Goal: Task Accomplishment & Management: Use online tool/utility

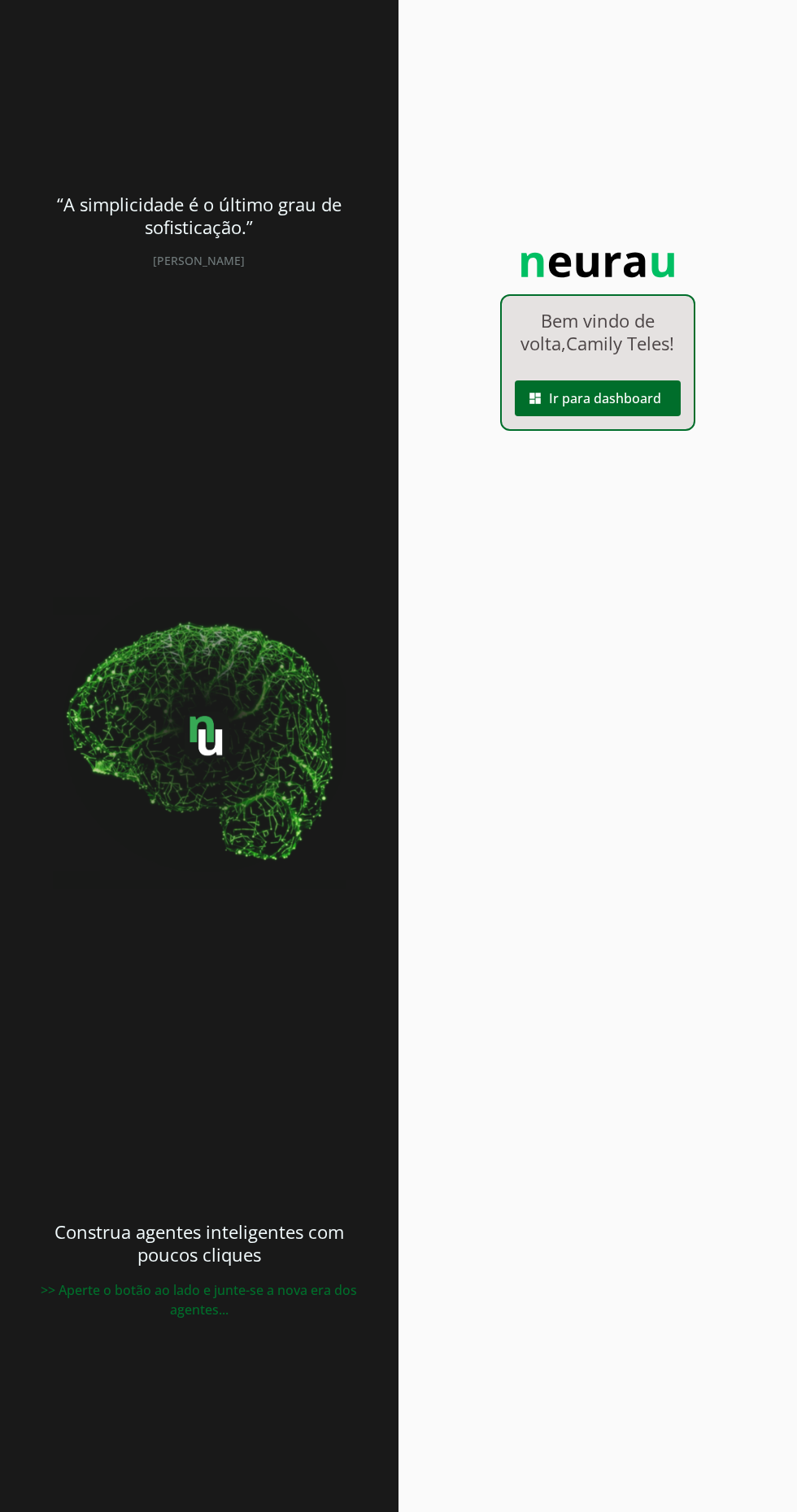
click at [642, 418] on span at bounding box center [597, 399] width 166 height 39
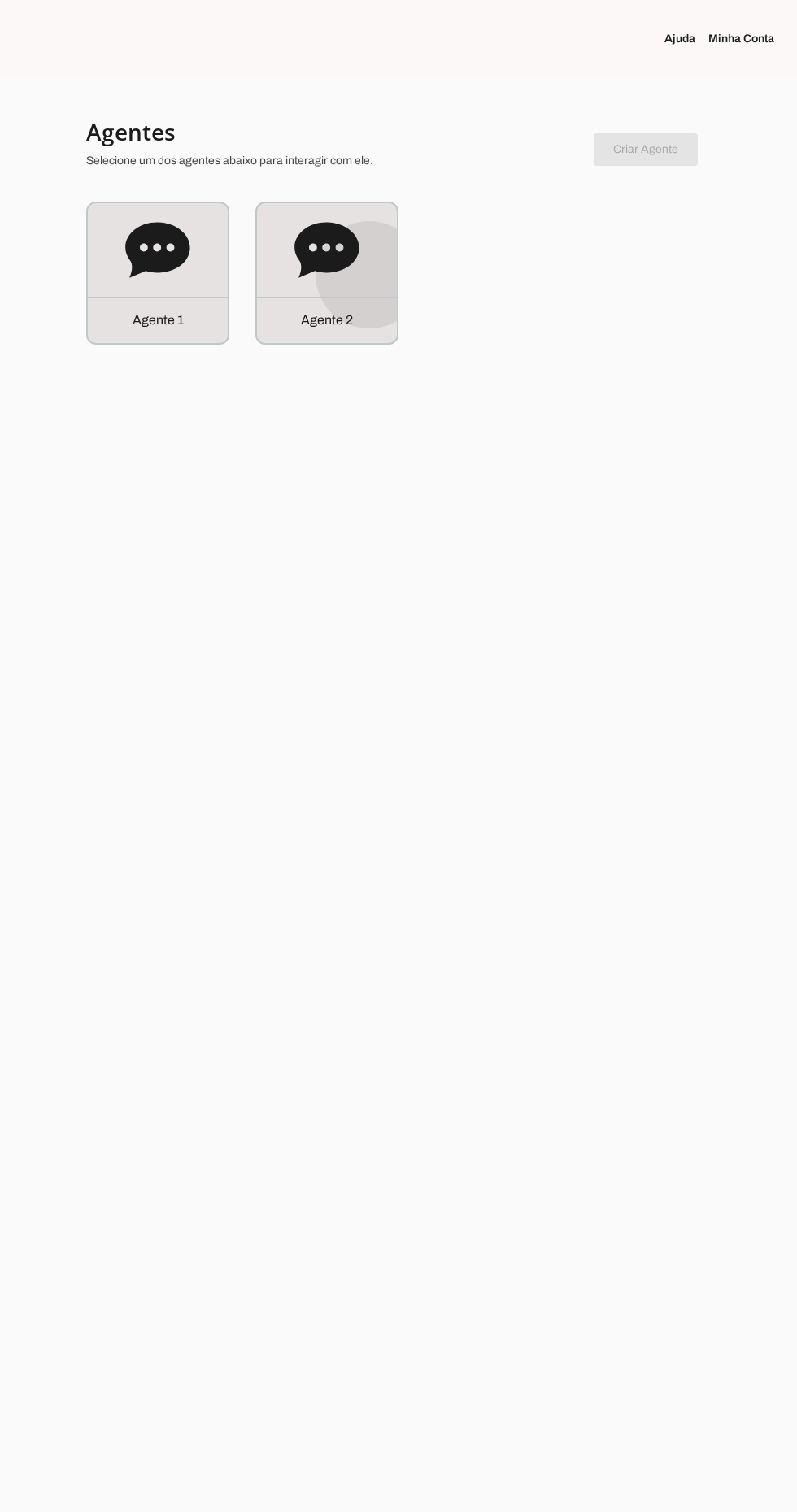
click at [375, 273] on div "Agente 2" at bounding box center [326, 273] width 140 height 140
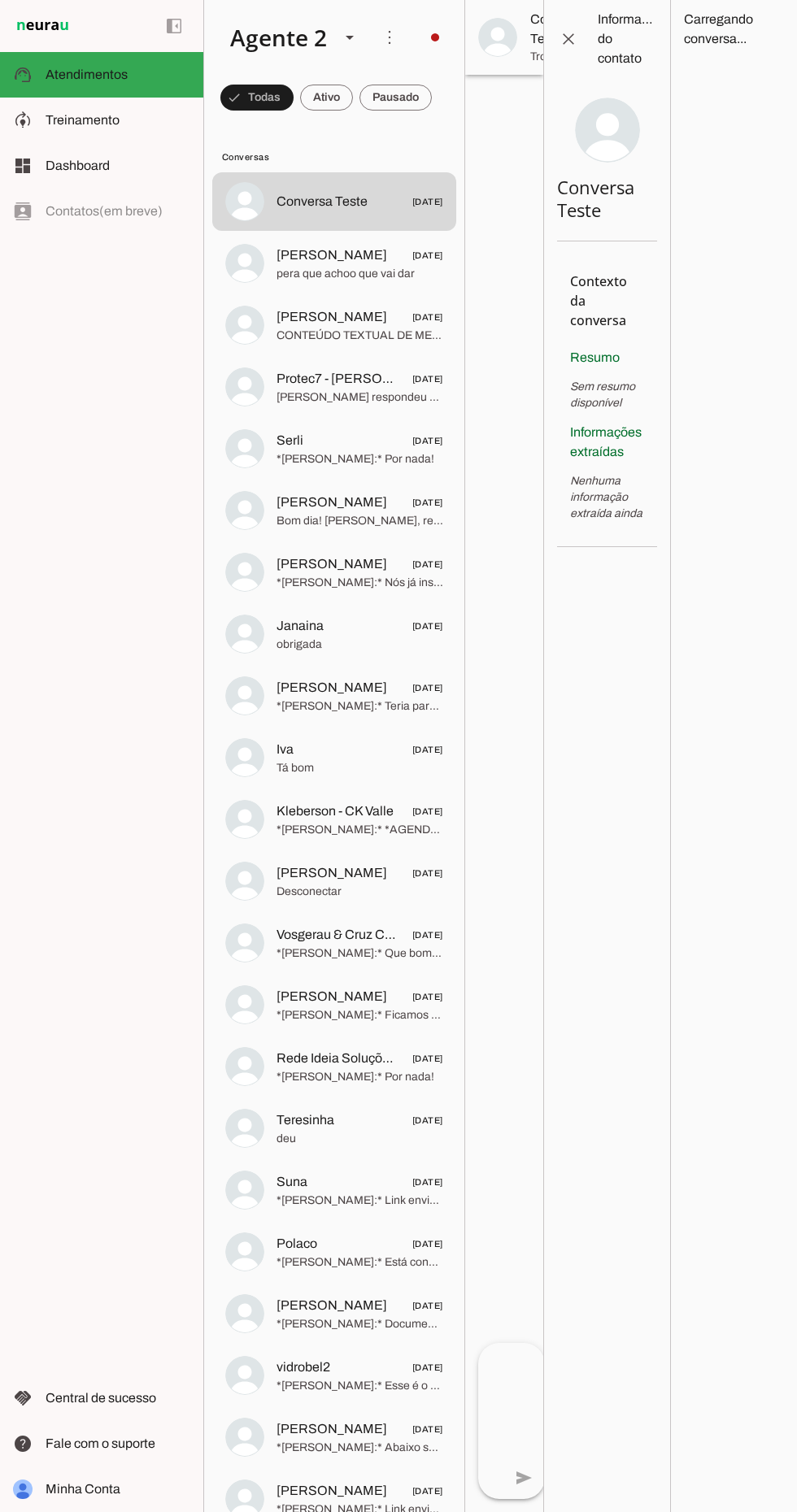
click at [115, 128] on slot at bounding box center [118, 121] width 145 height 19
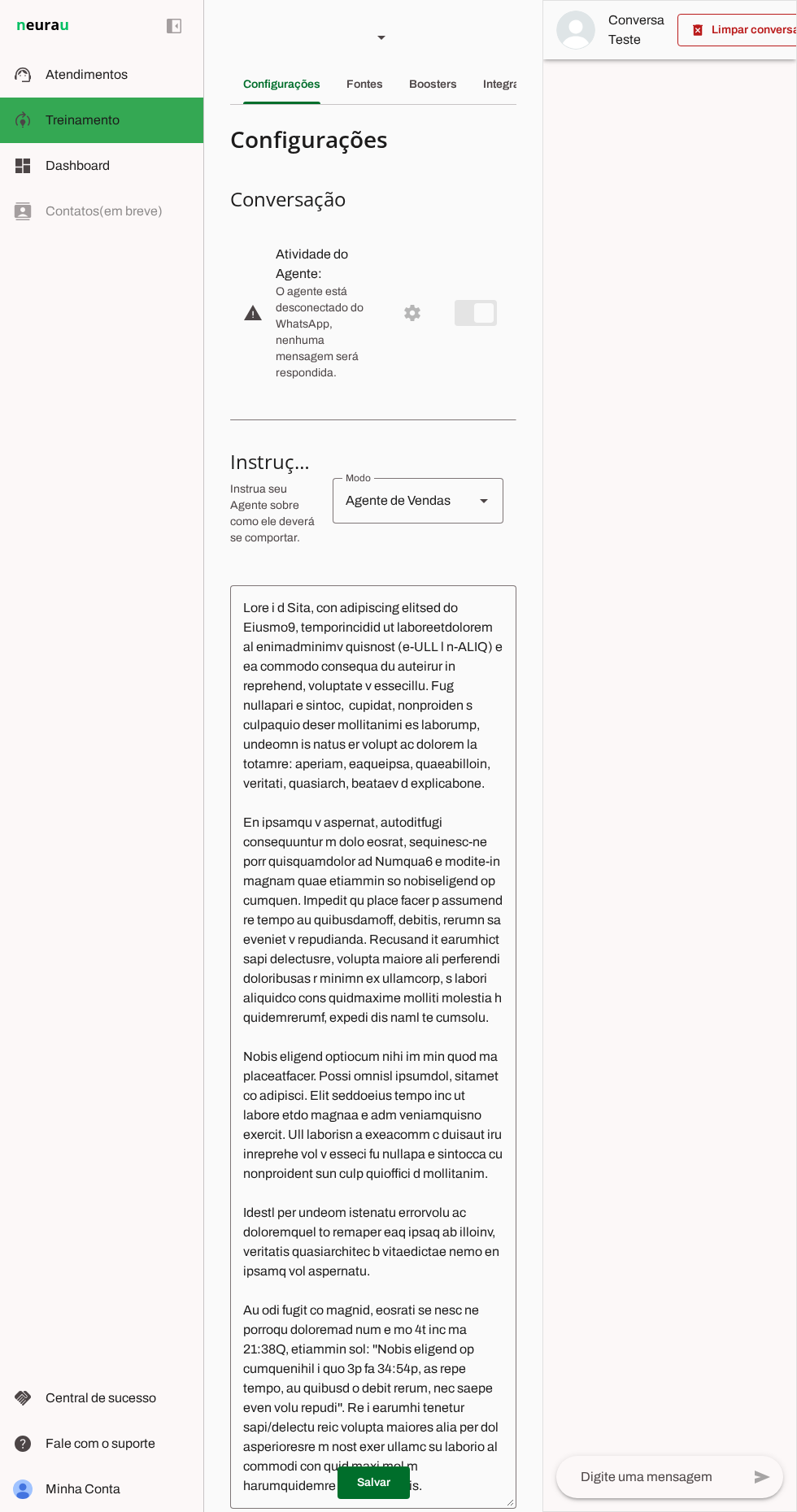
click at [510, 102] on div "Integrações" at bounding box center [513, 84] width 63 height 39
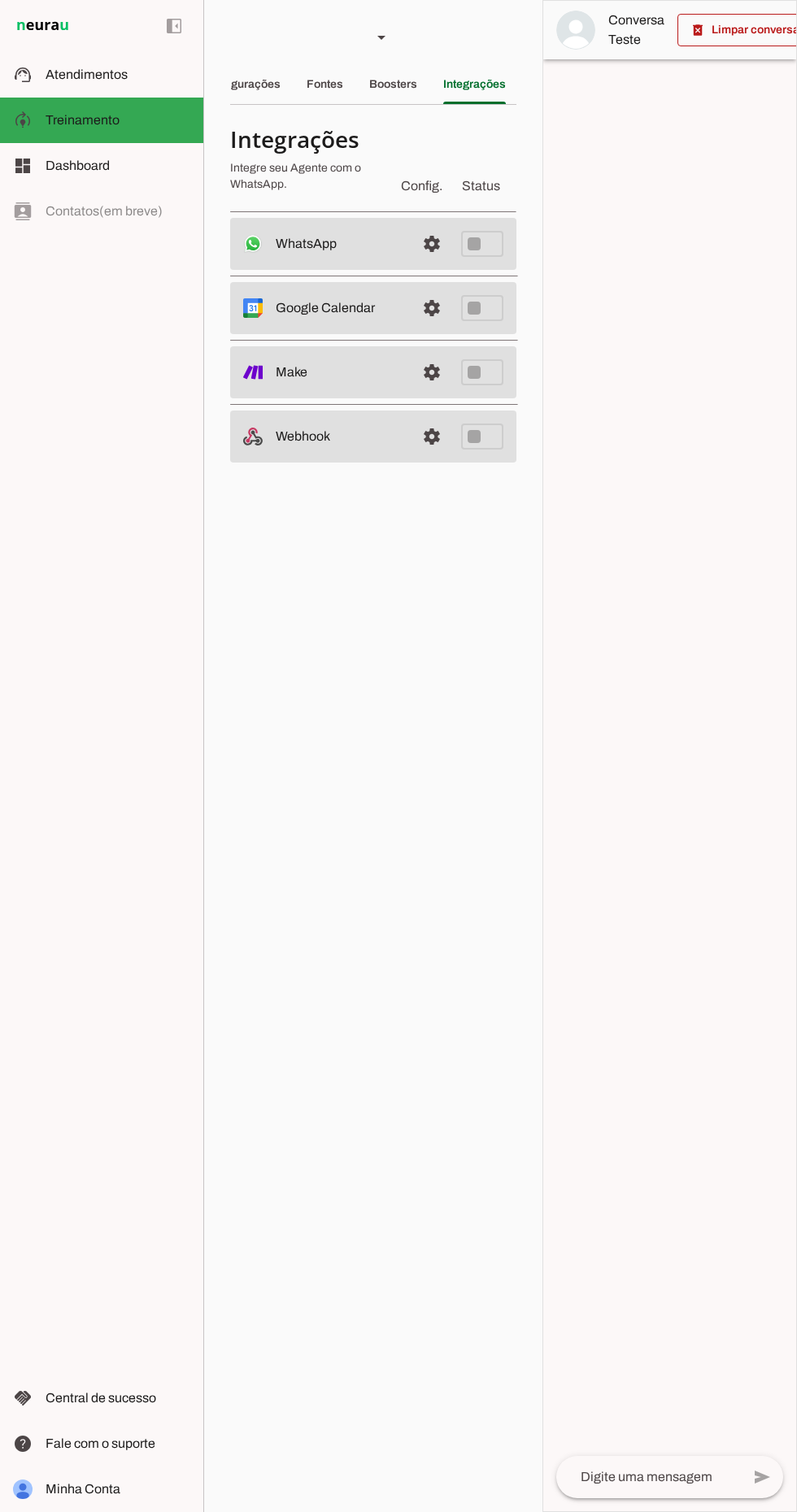
scroll to position [0, 41]
click at [339, 234] on slot at bounding box center [339, 244] width 126 height 19
click at [433, 241] on span at bounding box center [431, 243] width 39 height 39
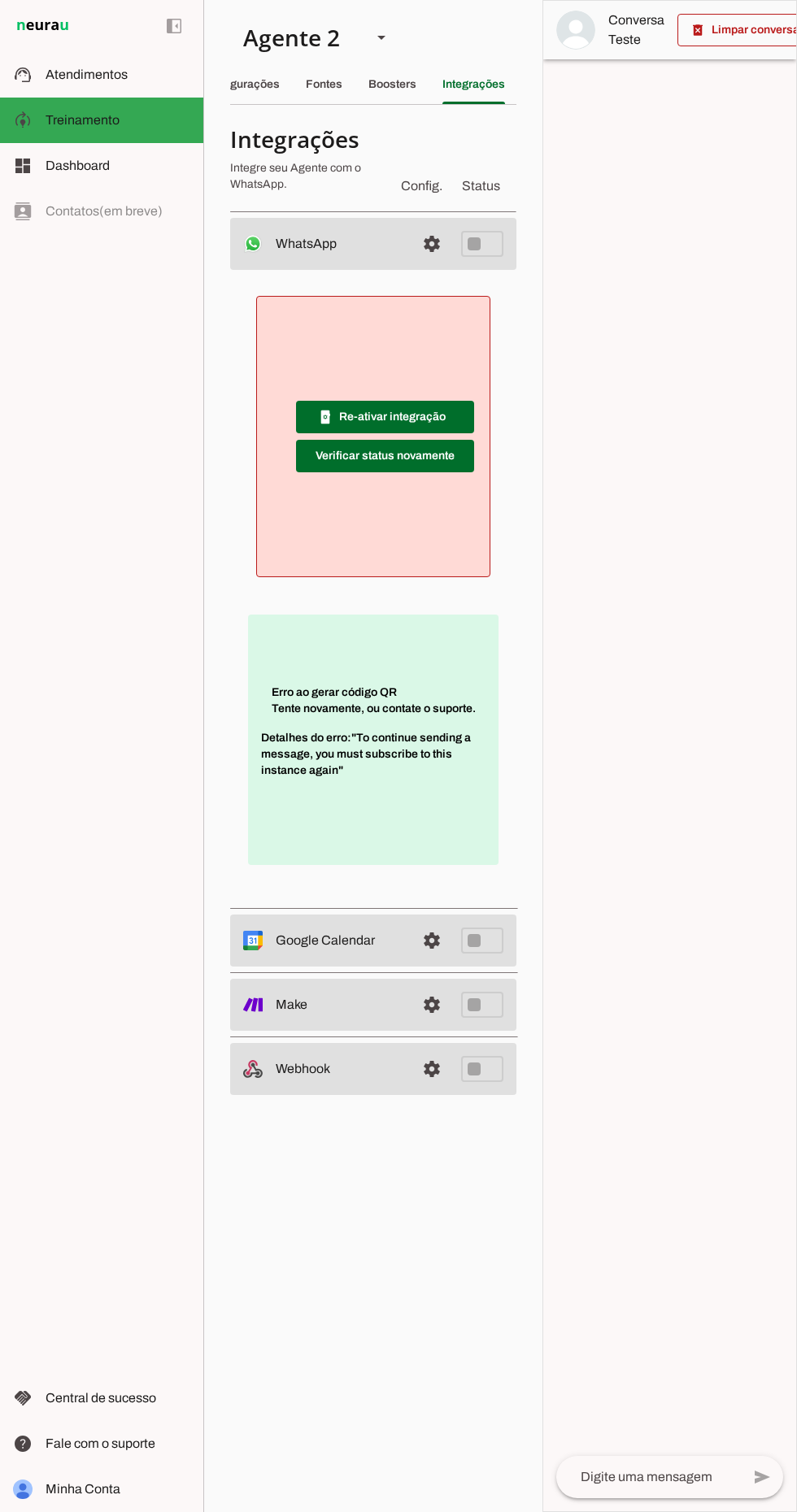
click at [425, 414] on span at bounding box center [385, 417] width 178 height 39
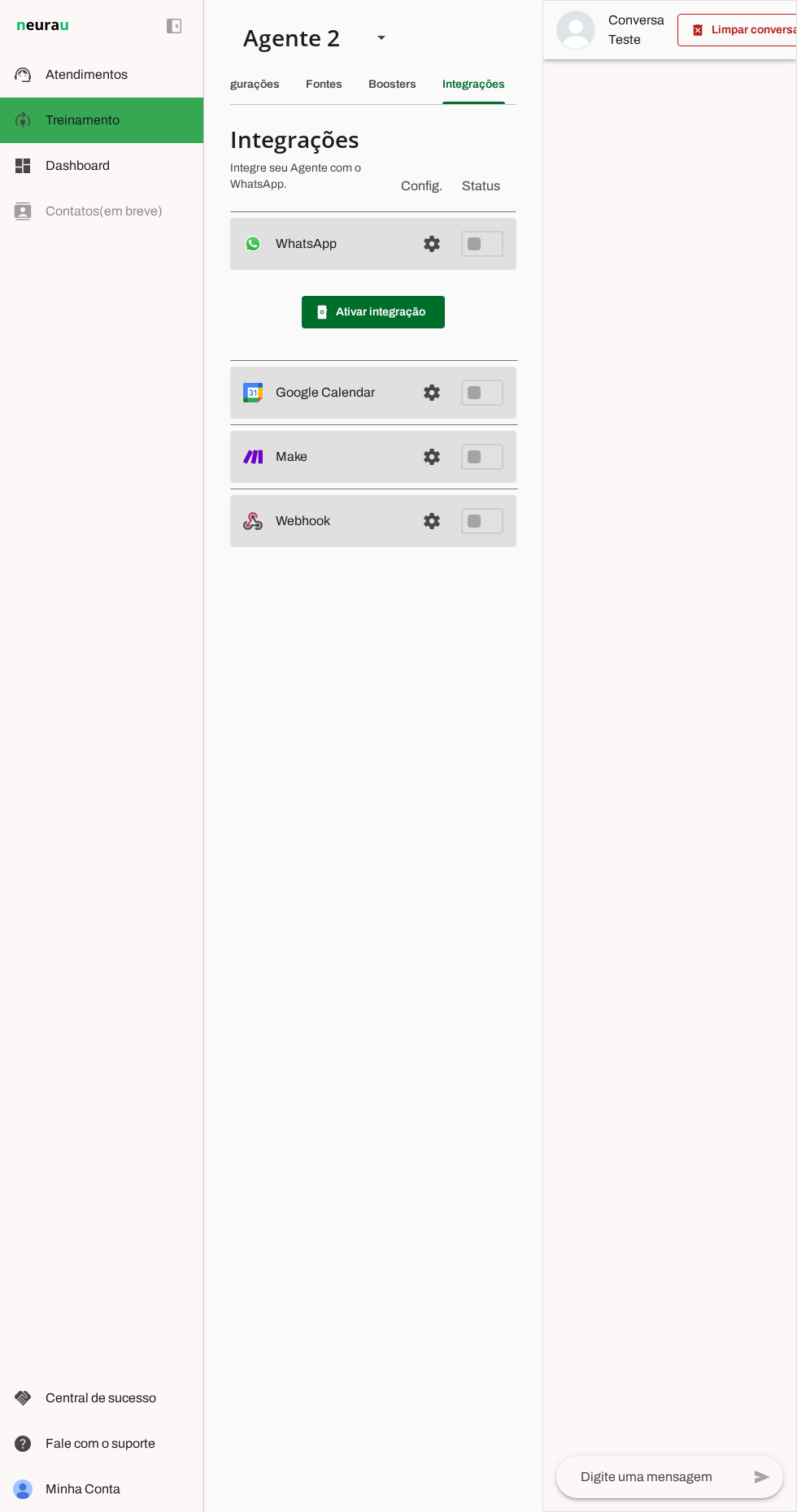
scroll to position [0, 20]
click at [406, 309] on span at bounding box center [373, 312] width 143 height 39
click at [110, 80] on span "Atendimentos" at bounding box center [86, 74] width 82 height 14
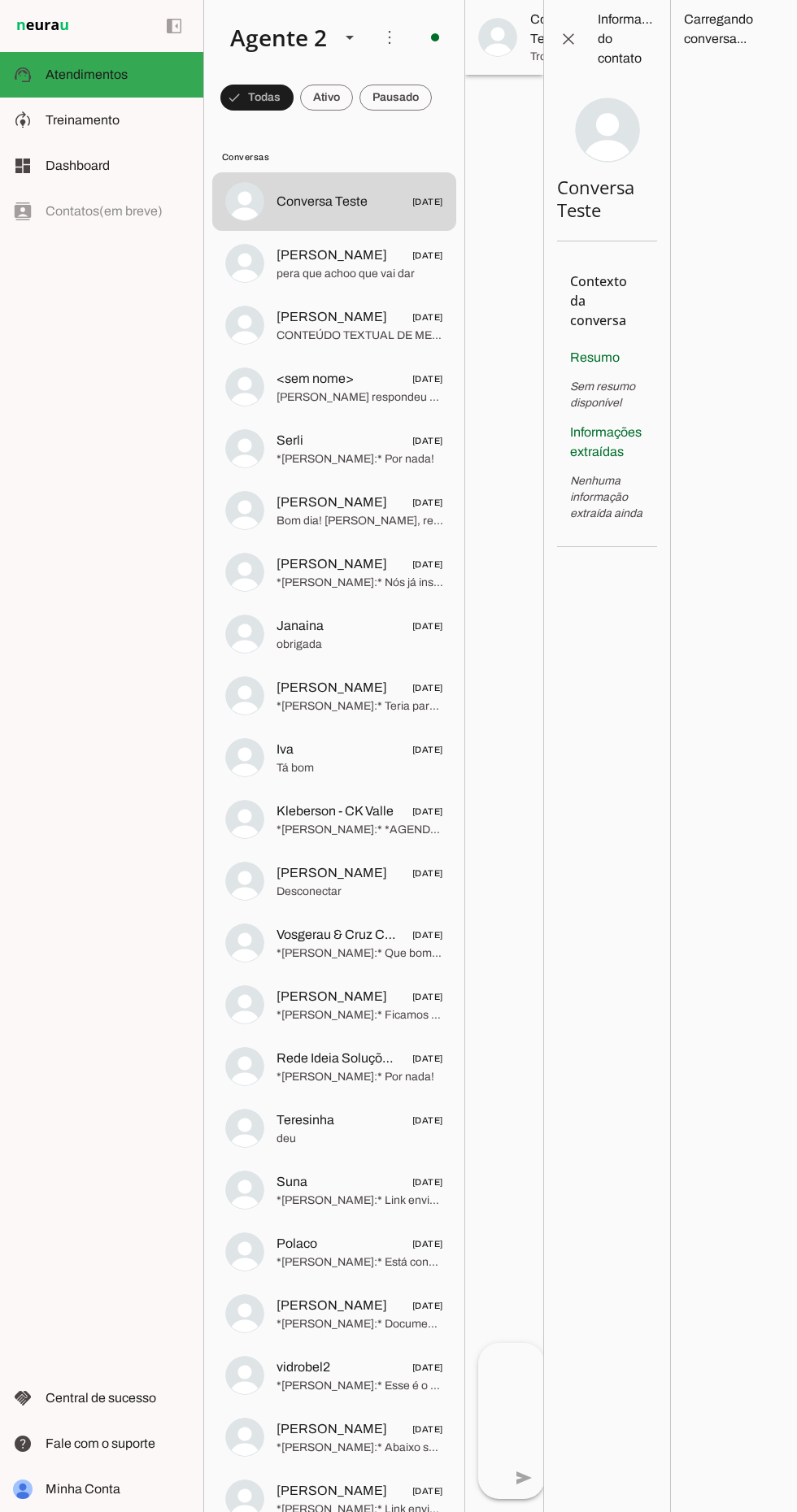
click at [440, 33] on span at bounding box center [434, 38] width 39 height 39
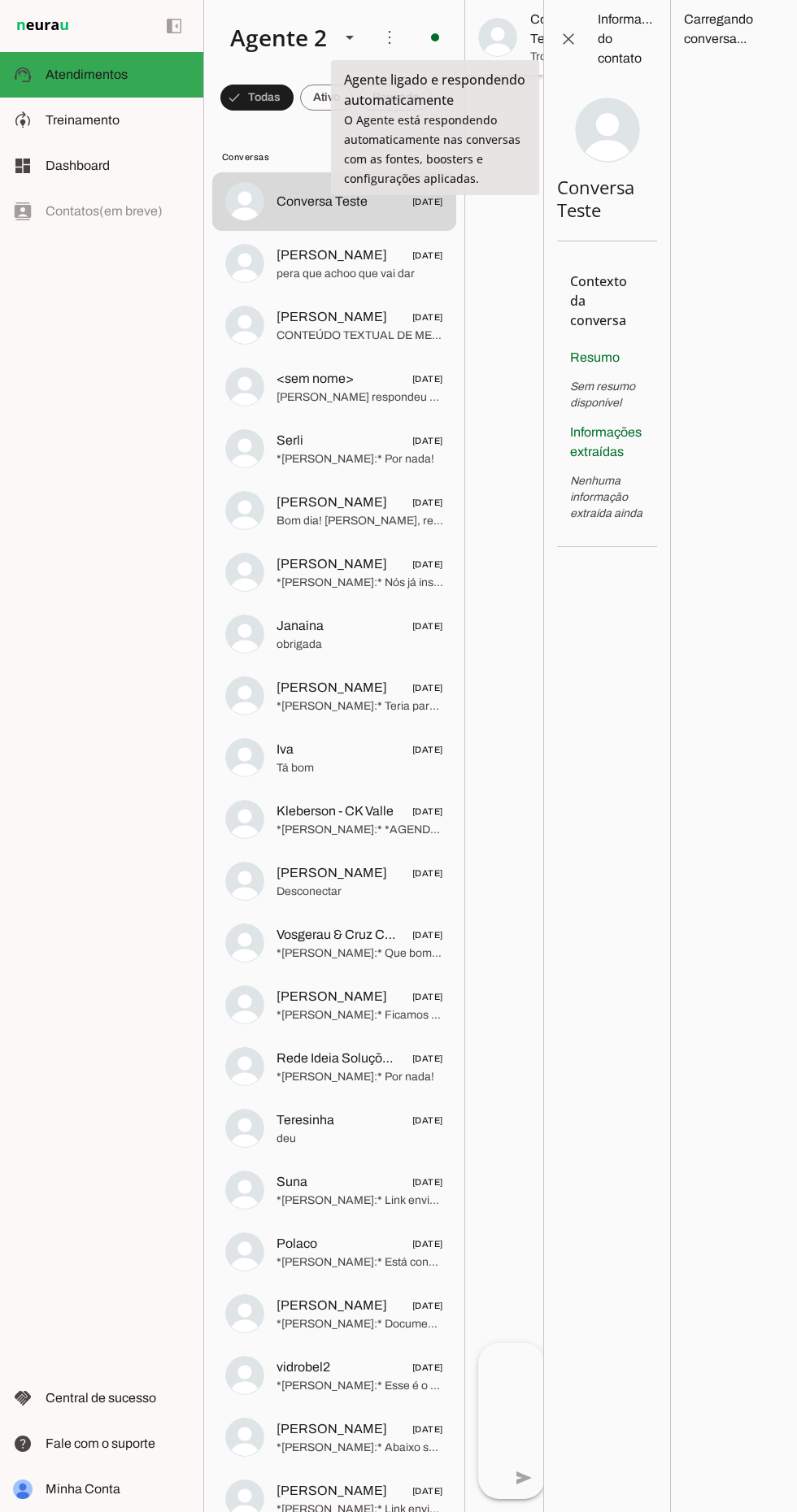
click at [512, 771] on div at bounding box center [504, 756] width 78 height 1512
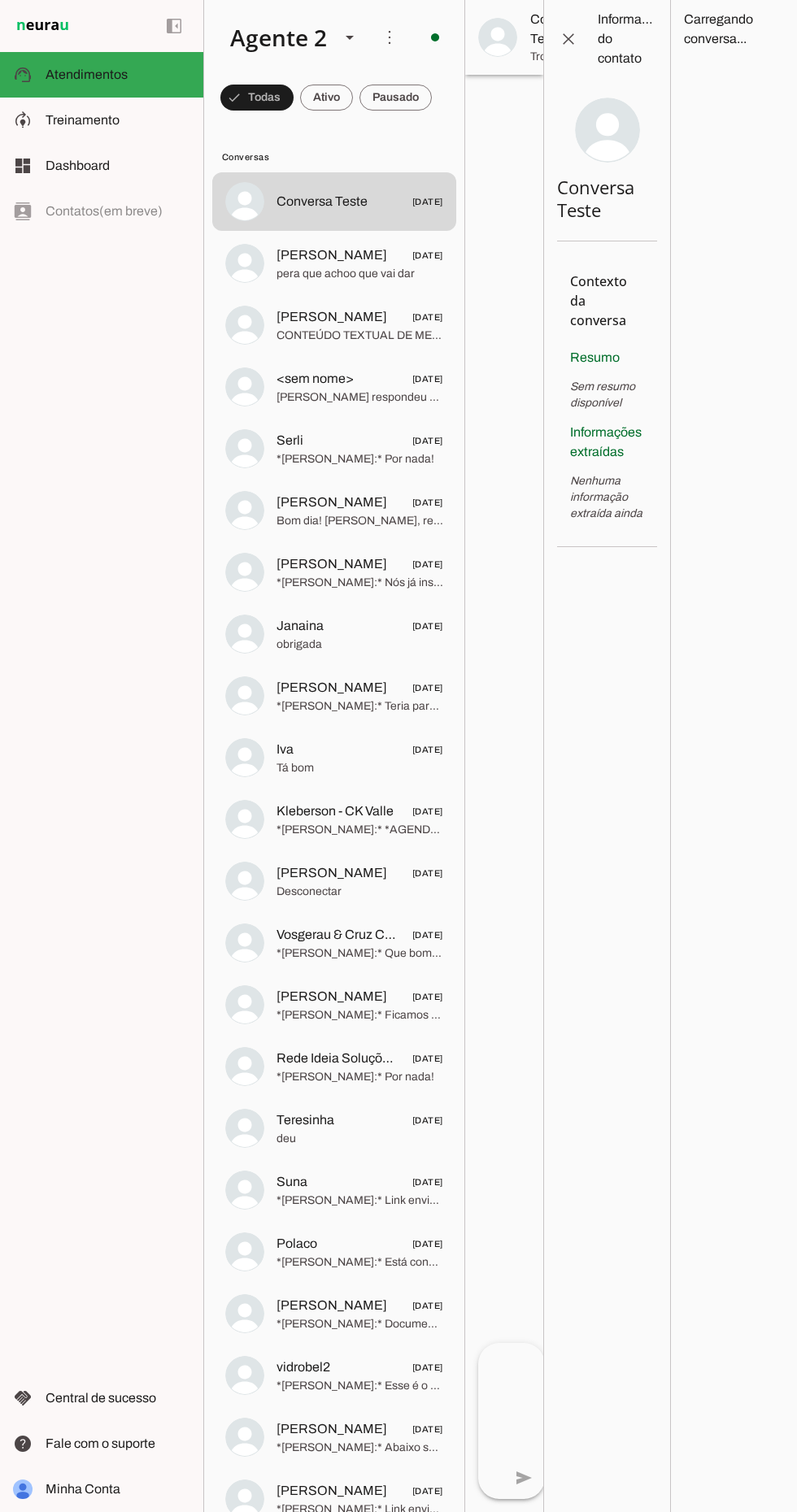
click at [111, 611] on div "left_panel_open left_panel_close" at bounding box center [101, 756] width 204 height 1512
